Goal: Task Accomplishment & Management: Manage account settings

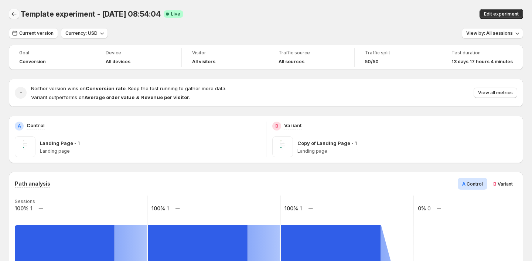
click at [11, 16] on icon "Back" at bounding box center [13, 13] width 7 height 7
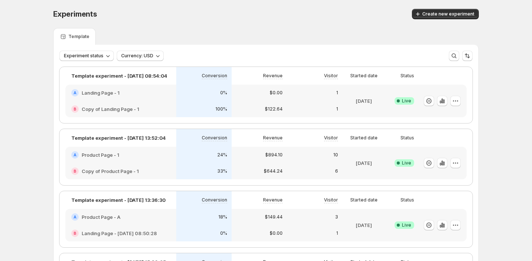
click at [356, 104] on p "[DATE]" at bounding box center [364, 100] width 16 height 7
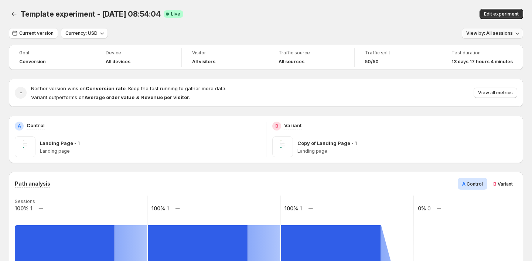
click at [485, 34] on span "View by: All sessions" at bounding box center [489, 33] width 47 height 6
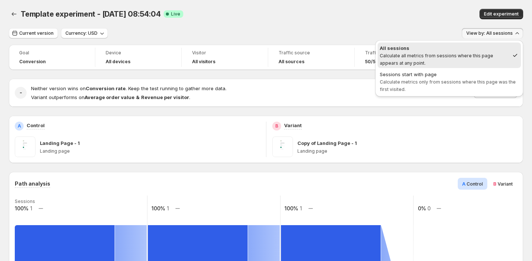
click at [406, 18] on div "Edit experiment" at bounding box center [428, 14] width 190 height 10
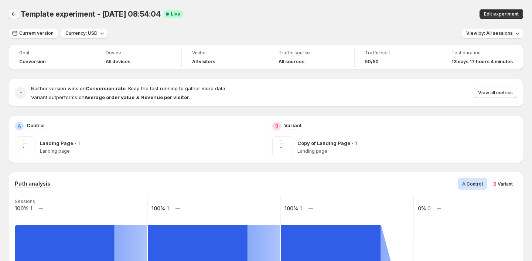
click at [10, 16] on icon "Back" at bounding box center [13, 13] width 7 height 7
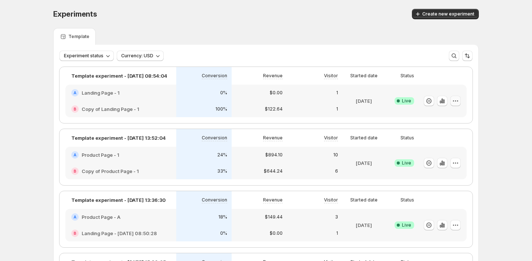
click at [454, 98] on icon "button" at bounding box center [455, 100] width 7 height 7
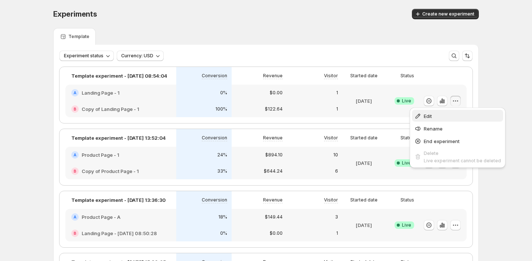
click at [433, 117] on span "Edit" at bounding box center [462, 115] width 77 height 7
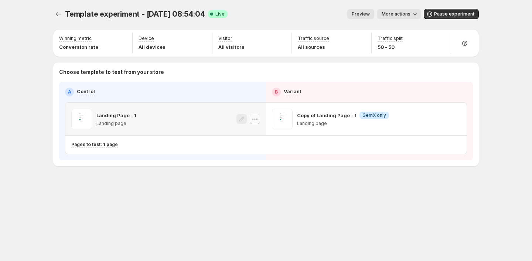
click at [257, 118] on icon "button" at bounding box center [254, 118] width 7 height 7
click at [363, 7] on div "Template experiment - [DATE] 08:54:04. This page is ready Template experiment -…" at bounding box center [266, 14] width 426 height 28
click at [364, 13] on span "Preview" at bounding box center [361, 14] width 18 height 6
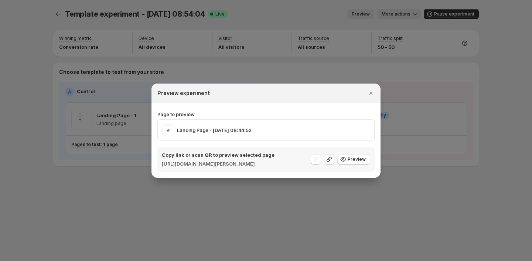
click at [323, 171] on div "Copy link or scan QR to preview selected page [URL][DOMAIN_NAME][PERSON_NAME] P…" at bounding box center [265, 159] width 217 height 25
click at [356, 161] on span "Preview" at bounding box center [357, 159] width 18 height 6
click at [332, 159] on icon ":rbh:" at bounding box center [328, 159] width 7 height 7
click at [360, 160] on span "Preview" at bounding box center [357, 159] width 18 height 6
click at [332, 158] on icon ":rbh:" at bounding box center [328, 159] width 7 height 7
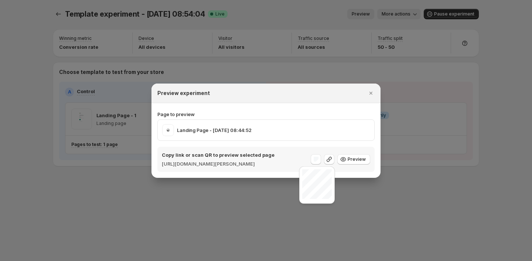
click at [282, 171] on div "Copy link or scan QR to preview selected page [URL][DOMAIN_NAME][PERSON_NAME] P…" at bounding box center [265, 159] width 217 height 25
click at [262, 129] on div "Landing Page - [DATE] 08:44:52" at bounding box center [266, 130] width 208 height 12
click at [372, 89] on icon "Close" at bounding box center [370, 92] width 7 height 7
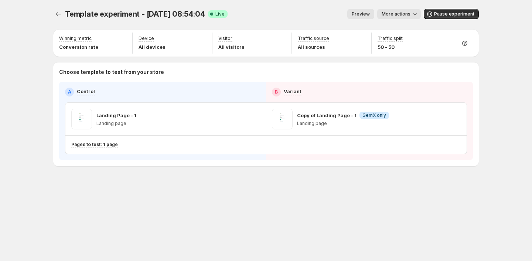
click at [421, 13] on button "More actions" at bounding box center [399, 14] width 44 height 10
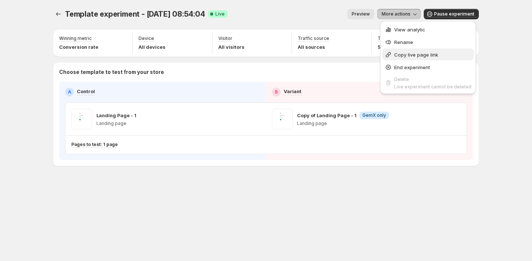
click at [413, 54] on span "Copy live page link" at bounding box center [416, 55] width 44 height 6
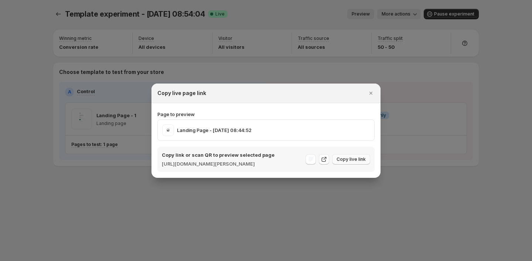
click at [359, 157] on span "Copy live link" at bounding box center [351, 159] width 29 height 6
